Goal: Information Seeking & Learning: Learn about a topic

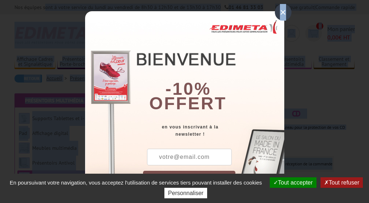
drag, startPoint x: 284, startPoint y: 11, endPoint x: 59, endPoint y: -49, distance: 232.4
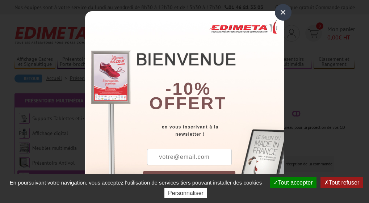
click at [279, 10] on div "×" at bounding box center [283, 12] width 17 height 17
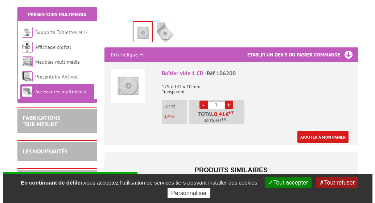
scroll to position [200, 0]
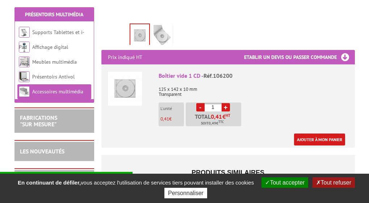
click at [146, 36] on img at bounding box center [139, 35] width 19 height 22
click at [131, 83] on img at bounding box center [125, 89] width 34 height 34
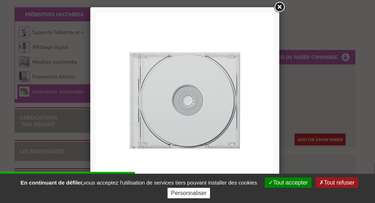
click at [222, 116] on img at bounding box center [185, 102] width 178 height 178
click at [242, 119] on img at bounding box center [185, 102] width 178 height 178
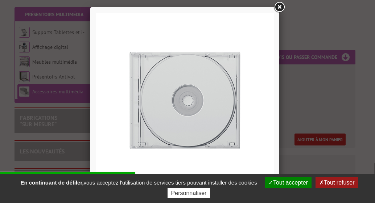
click at [194, 119] on img at bounding box center [185, 102] width 178 height 178
click at [323, 180] on span "button" at bounding box center [321, 183] width 5 height 6
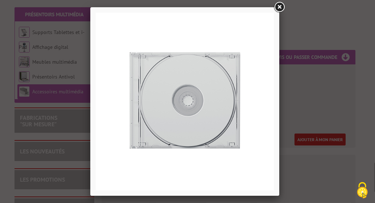
click at [211, 138] on img at bounding box center [185, 102] width 178 height 178
click at [215, 141] on img at bounding box center [185, 102] width 178 height 178
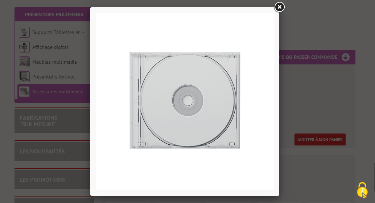
click at [215, 141] on img at bounding box center [185, 102] width 178 height 178
click at [255, 125] on img at bounding box center [185, 102] width 178 height 178
